Goal: Task Accomplishment & Management: Manage account settings

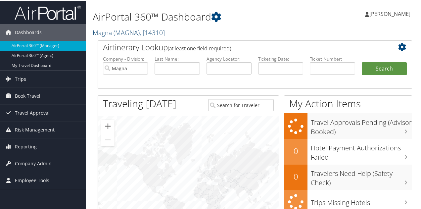
click at [134, 32] on span "( MAGNA )" at bounding box center [127, 31] width 26 height 9
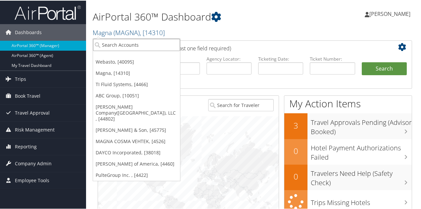
click at [130, 41] on input "search" at bounding box center [136, 44] width 87 height 12
type input "dayco"
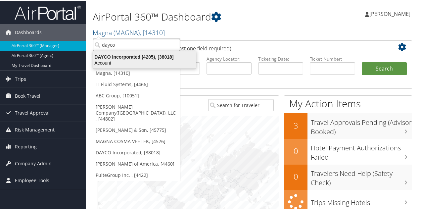
click at [126, 55] on div "DAYCO Incorporated (4205), [38018]" at bounding box center [144, 56] width 111 height 6
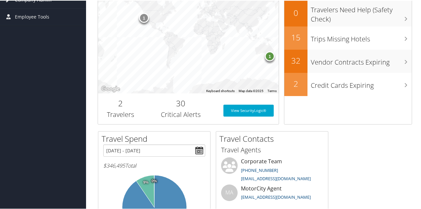
scroll to position [33, 0]
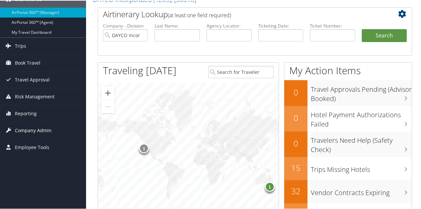
click at [42, 128] on span "Company Admin" at bounding box center [33, 130] width 37 height 17
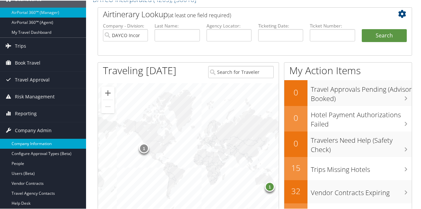
click at [34, 140] on link "Company Information" at bounding box center [43, 143] width 86 height 10
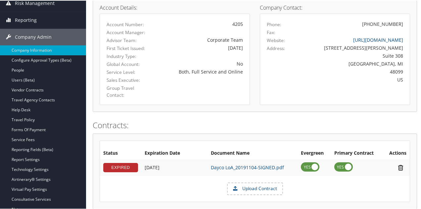
scroll to position [166, 0]
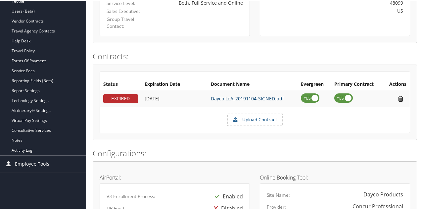
click at [231, 98] on link "Dayco LoA_20191104-SIGNED.pdf" at bounding box center [247, 98] width 73 height 6
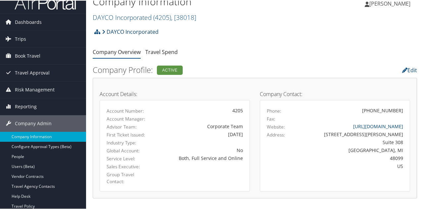
scroll to position [0, 0]
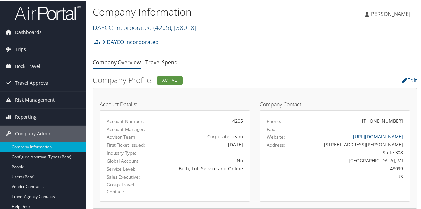
click at [132, 25] on link "DAYCO Incorporated ( 4205 ) , [ 38018 ]" at bounding box center [145, 27] width 104 height 9
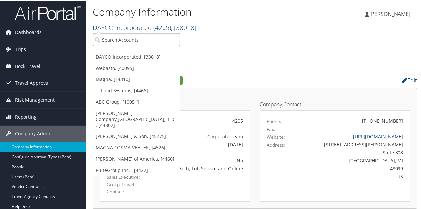
click at [133, 36] on input "search" at bounding box center [136, 39] width 87 height 12
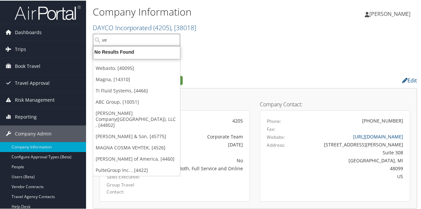
type input "v"
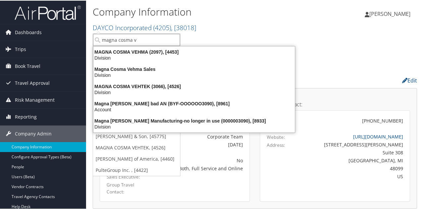
type input "magna cosma v"
